Goal: Use online tool/utility: Utilize a website feature to perform a specific function

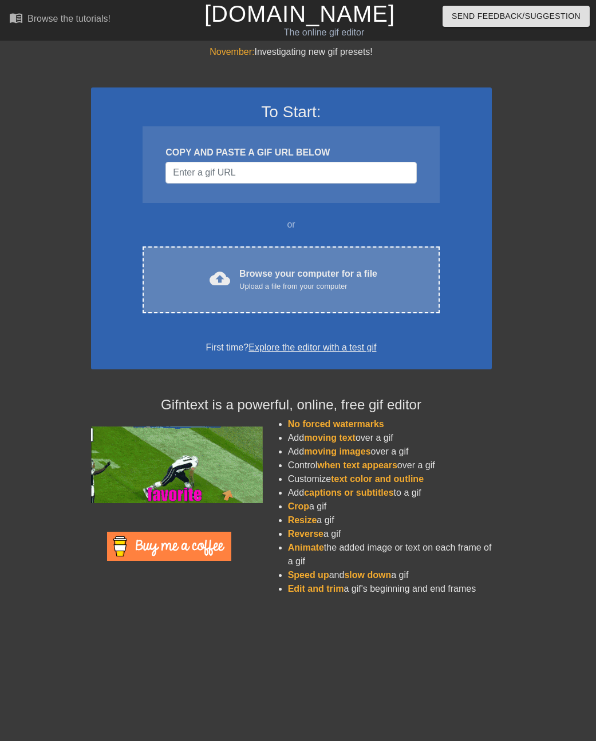
click at [283, 285] on div "Upload a file from your computer" at bounding box center [308, 286] width 138 height 11
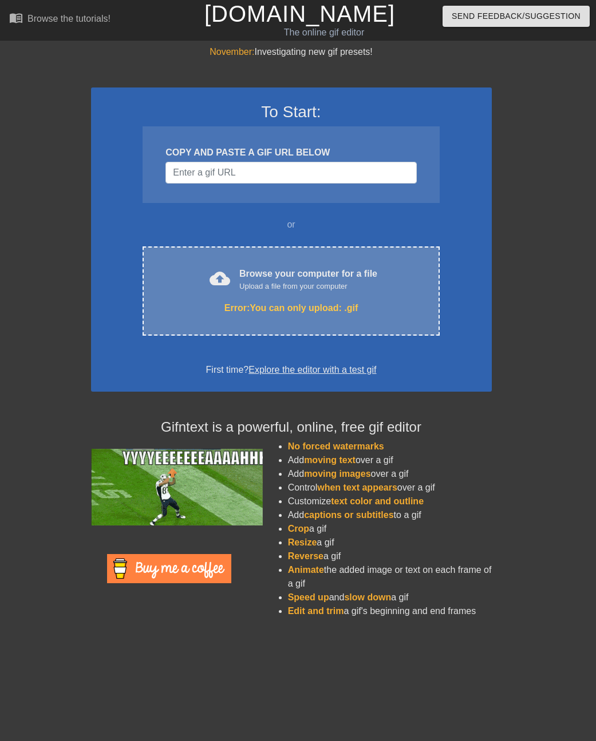
click at [299, 294] on div "cloud_upload Browse your computer for a file Upload a file from your computer E…" at bounding box center [290, 291] width 296 height 89
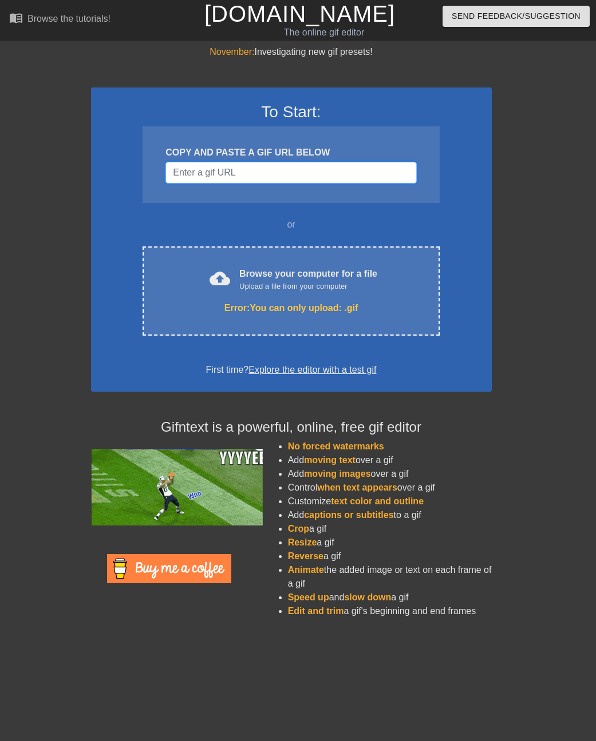
click at [270, 169] on input "Username" at bounding box center [290, 173] width 251 height 22
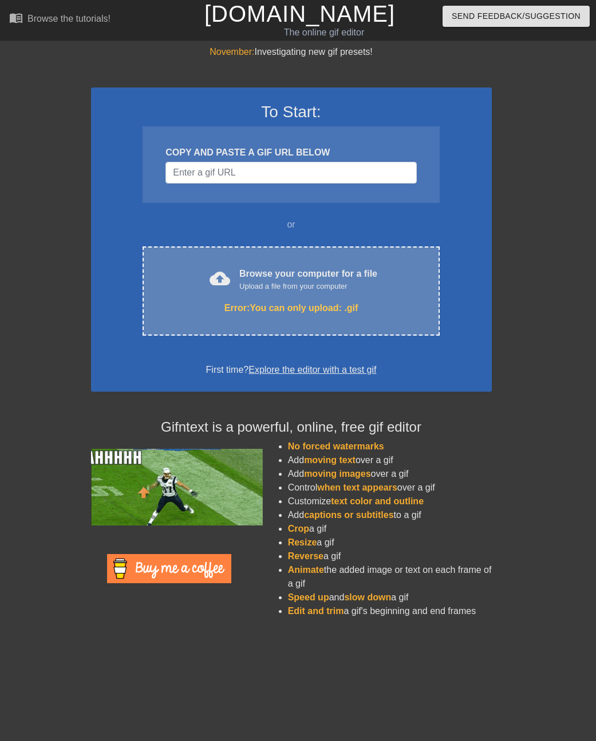
click at [281, 280] on div "Browse your computer for a file Upload a file from your computer" at bounding box center [308, 279] width 138 height 25
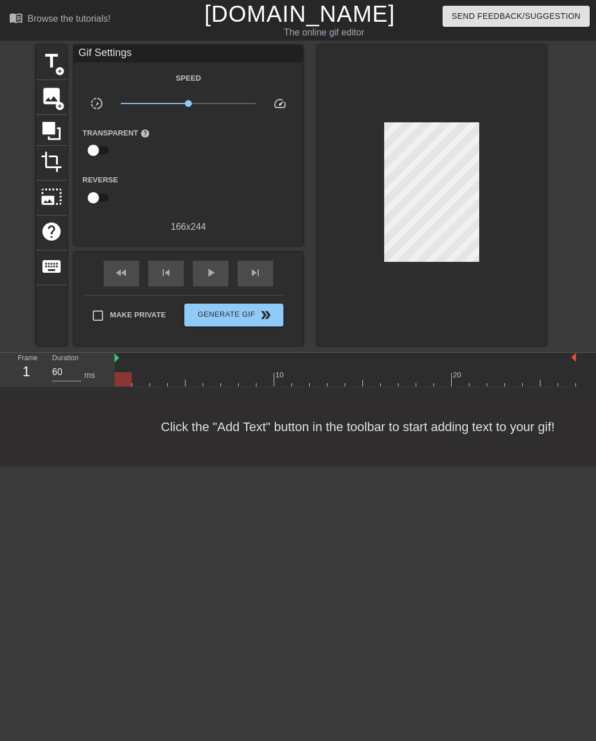
click at [451, 379] on div at bounding box center [344, 379] width 461 height 14
click at [470, 376] on div at bounding box center [344, 379] width 461 height 14
click at [510, 378] on div at bounding box center [344, 379] width 461 height 14
click at [535, 378] on div at bounding box center [344, 379] width 461 height 14
click at [559, 370] on div at bounding box center [560, 375] width 2 height 11
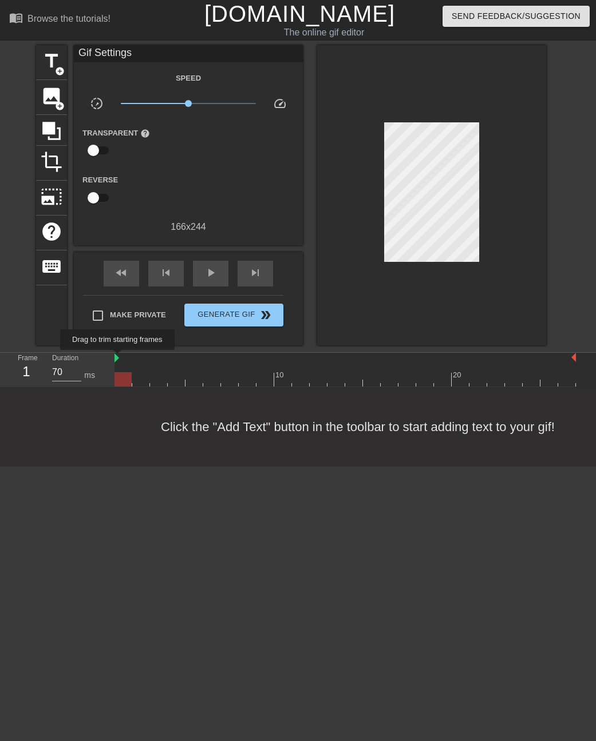
click at [118, 358] on img at bounding box center [116, 358] width 5 height 9
click at [520, 387] on div "Click the "Add Text" button in the toolbar to start adding text to your gif!" at bounding box center [298, 427] width 596 height 80
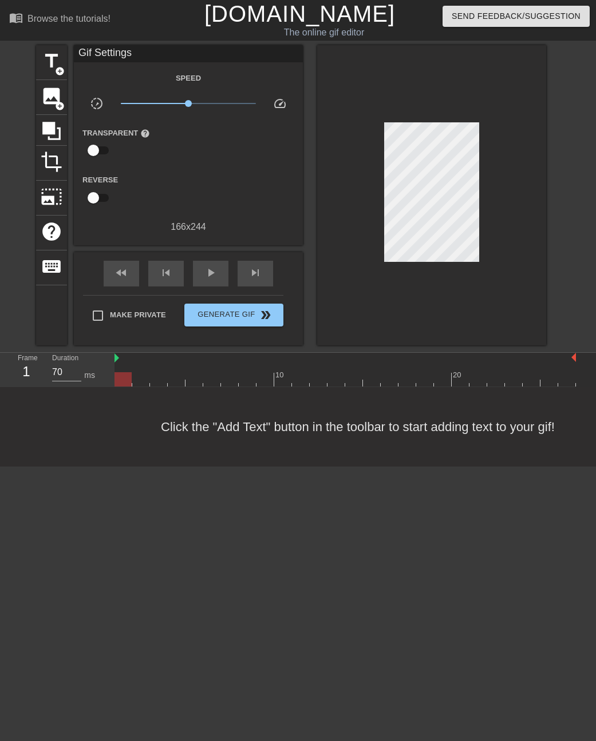
click at [524, 386] on div "10 20" at bounding box center [344, 370] width 461 height 34
click at [522, 377] on div at bounding box center [344, 379] width 461 height 14
click at [520, 359] on div at bounding box center [344, 358] width 461 height 11
click at [208, 275] on span "play_arrow" at bounding box center [211, 273] width 14 height 14
click at [213, 273] on span "pause" at bounding box center [211, 273] width 14 height 14
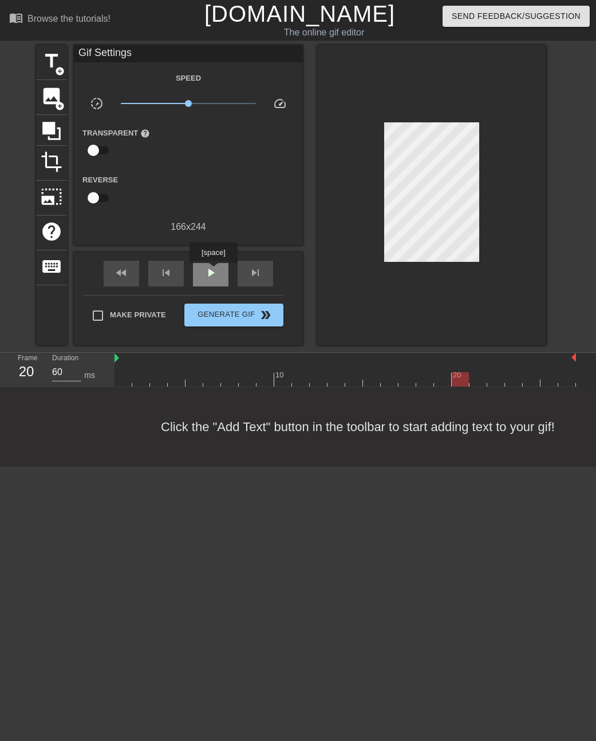
click at [213, 271] on span "play_arrow" at bounding box center [211, 273] width 14 height 14
type input "70"
click at [213, 271] on span "pause" at bounding box center [211, 273] width 14 height 14
click at [56, 98] on span "image" at bounding box center [52, 96] width 22 height 22
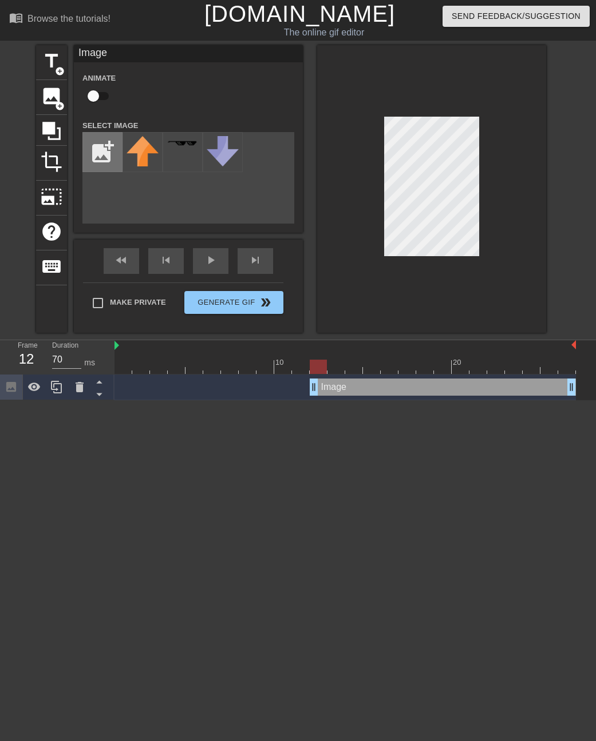
click at [101, 148] on input "file" at bounding box center [102, 152] width 39 height 39
type input "C:\fakepath\72762.jpg"
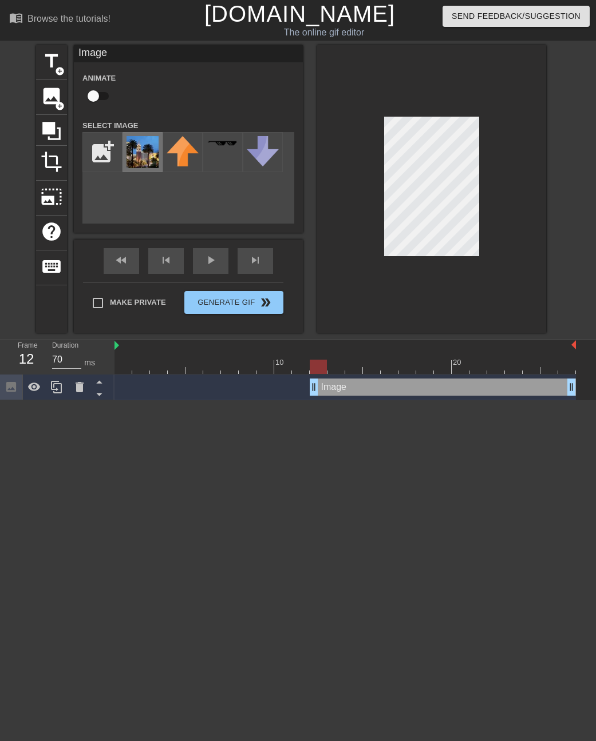
click at [146, 150] on img at bounding box center [142, 152] width 32 height 32
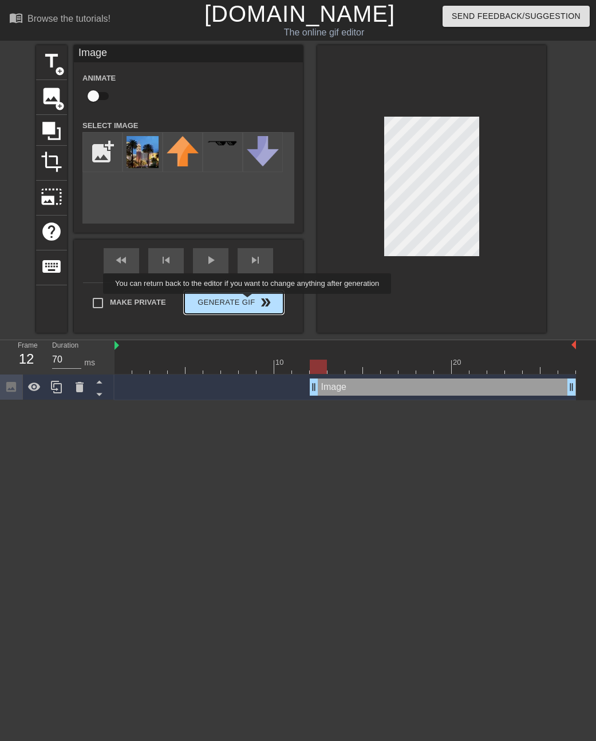
click at [248, 302] on button "Generate Gif double_arrow" at bounding box center [233, 302] width 99 height 23
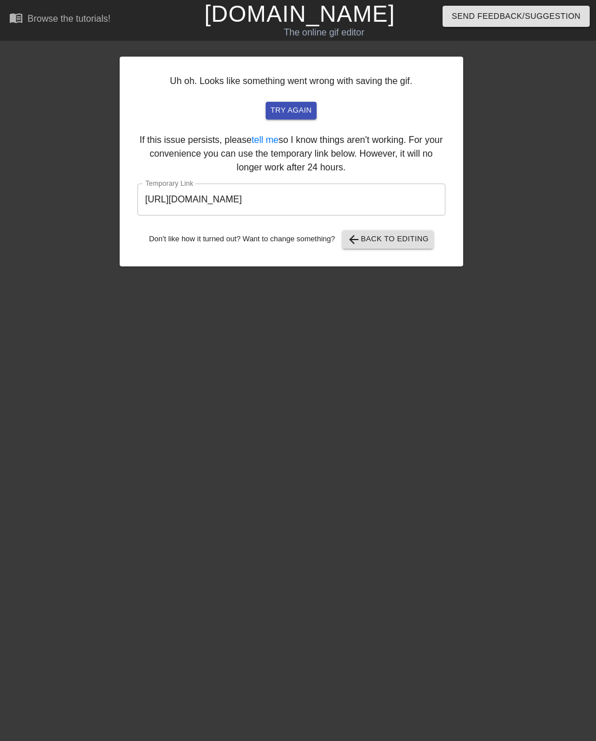
click at [505, 126] on div "Uh oh. Looks like something went wrong with saving the gif. try again If this i…" at bounding box center [298, 155] width 596 height 221
click at [287, 110] on span "try again" at bounding box center [290, 110] width 41 height 13
click at [273, 195] on input "[URL][DOMAIN_NAME]" at bounding box center [291, 200] width 308 height 32
drag, startPoint x: 309, startPoint y: 197, endPoint x: 0, endPoint y: 223, distance: 310.0
click at [0, 223] on div "Uh oh. Looks like something went wrong with saving the gif. try again If this i…" at bounding box center [298, 155] width 596 height 221
